Goal: Task Accomplishment & Management: Complete application form

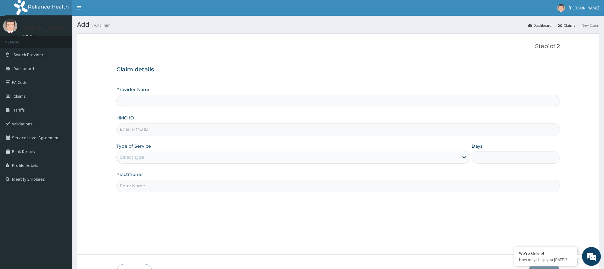
click at [128, 129] on input "HMO ID" at bounding box center [337, 129] width 443 height 12
click at [178, 109] on div "Provider Name HMO ID Type of Service Select type Days Practitioner" at bounding box center [337, 140] width 443 height 106
click at [178, 103] on input "Provider Name" at bounding box center [337, 101] width 443 height 12
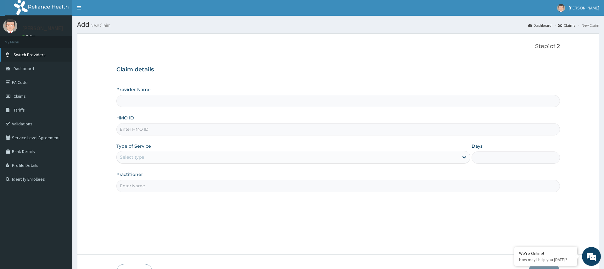
click at [25, 54] on span "Switch Providers" at bounding box center [30, 55] width 32 height 6
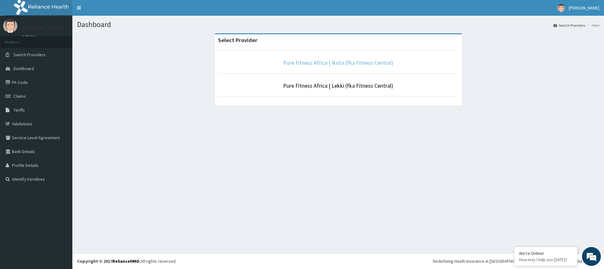
click at [325, 64] on link "Pure Fitness Africa | Ikota (fka Fitness Central)" at bounding box center [338, 62] width 110 height 7
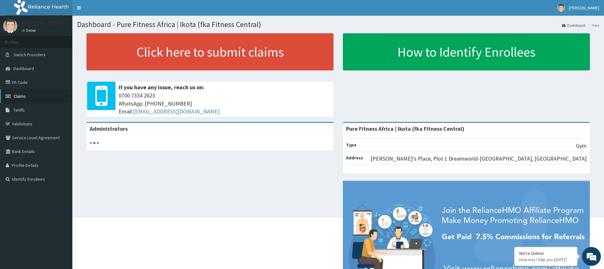
click at [27, 93] on link "Claims" at bounding box center [36, 96] width 72 height 14
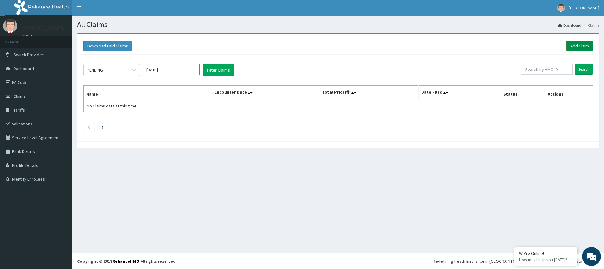
click at [573, 49] on link "Add Claim" at bounding box center [579, 46] width 27 height 11
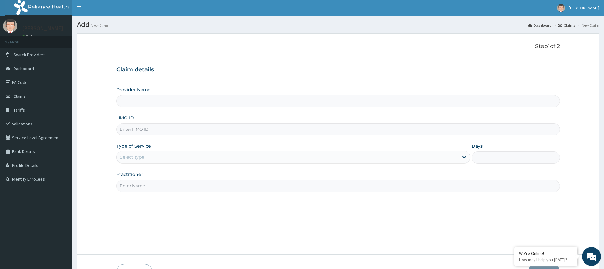
type input "Pure Fitness Africa | Ikota (fka Fitness Central)"
type input "1"
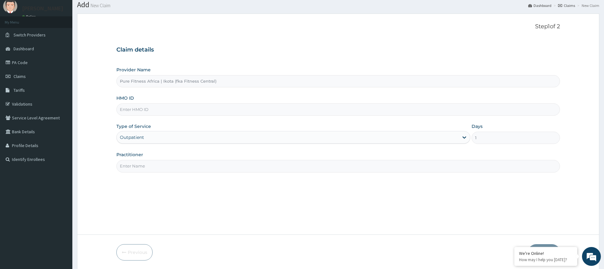
scroll to position [29, 0]
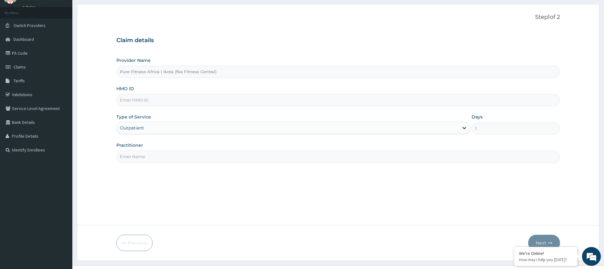
click at [133, 105] on input "HMO ID" at bounding box center [337, 100] width 443 height 12
click at [129, 102] on input "HMO ID" at bounding box center [337, 100] width 443 height 12
click at [132, 106] on input "HMO ID" at bounding box center [337, 101] width 443 height 12
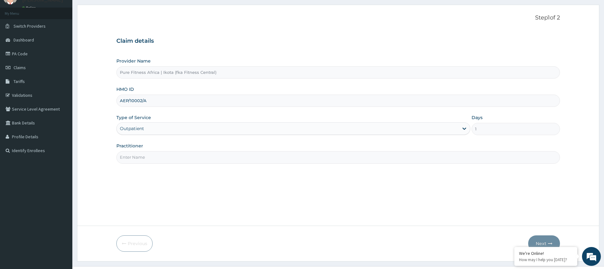
type input "AEP/10002/A"
click at [125, 161] on input "Practitioner" at bounding box center [337, 157] width 443 height 12
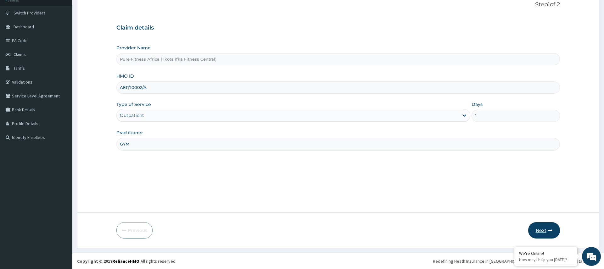
type input "GYM"
click at [555, 224] on button "Next" at bounding box center [544, 230] width 32 height 16
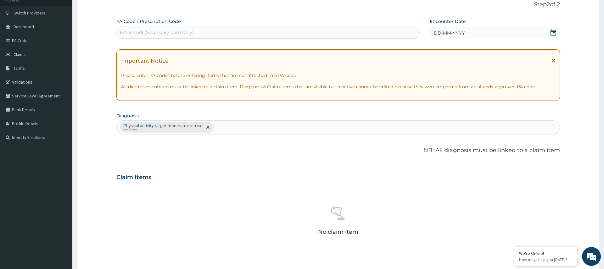
click at [133, 31] on div "Enter Code(Secondary Care Only)" at bounding box center [157, 32] width 74 height 6
type input "PA/BF531A"
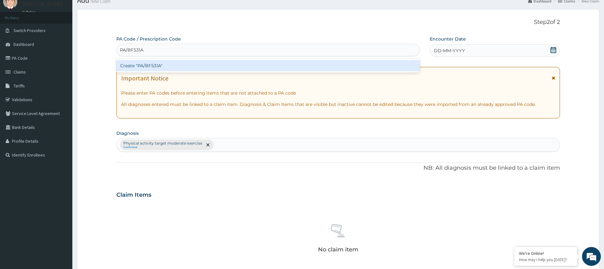
scroll to position [25, 0]
click at [174, 61] on div "Create "PA/BF531A"" at bounding box center [267, 65] width 303 height 11
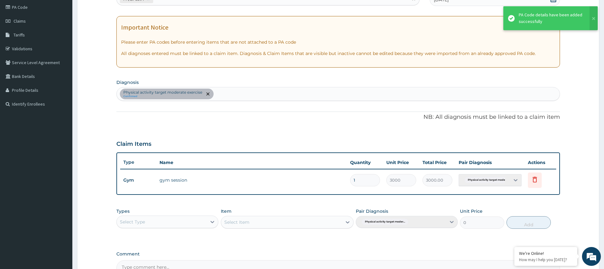
scroll to position [148, 0]
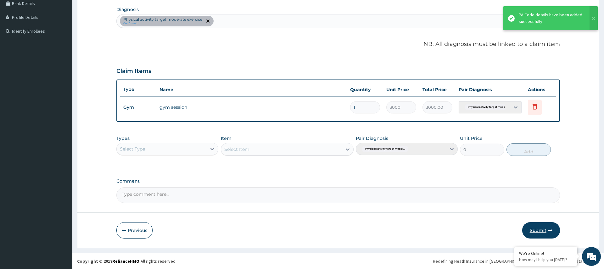
click at [545, 228] on button "Submit" at bounding box center [541, 230] width 38 height 16
